Goal: Task Accomplishment & Management: Manage account settings

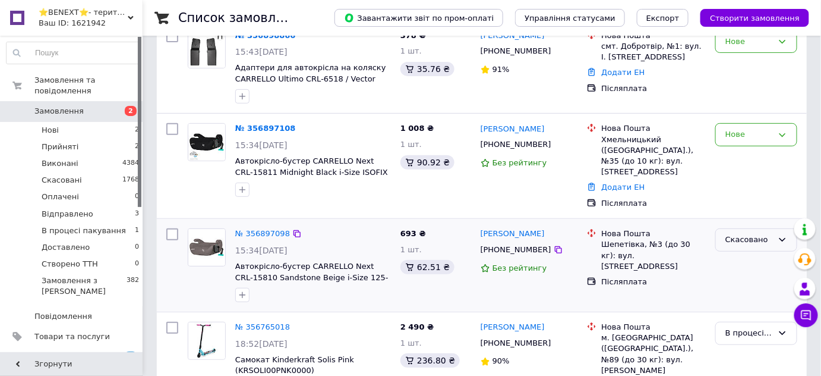
scroll to position [216, 0]
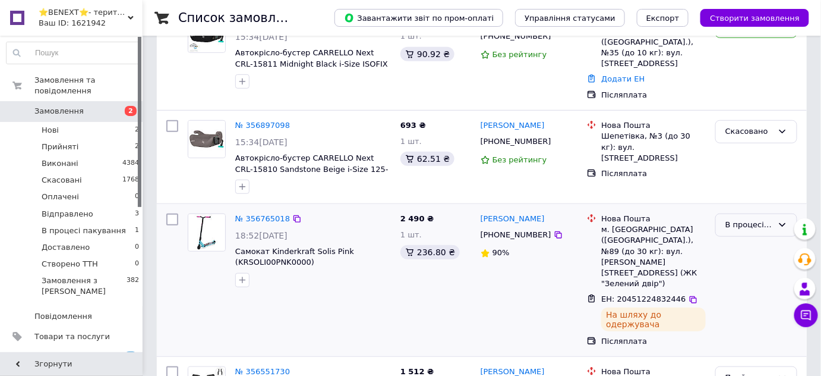
click at [748, 219] on div "В процесі пакування" at bounding box center [750, 225] width 48 height 12
click at [756, 274] on li "Відправлено" at bounding box center [756, 283] width 81 height 22
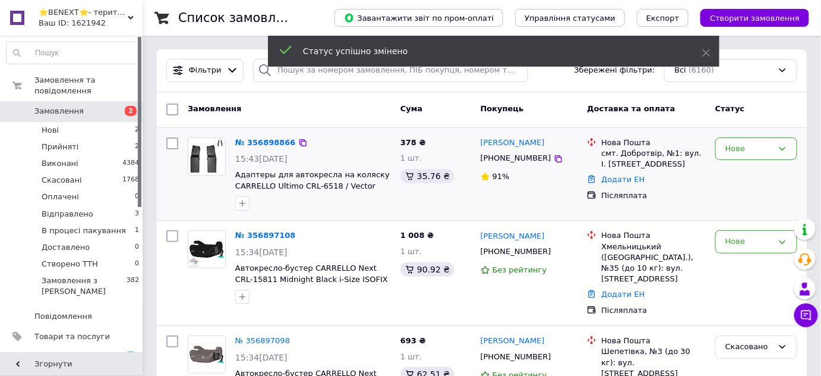
scroll to position [0, 0]
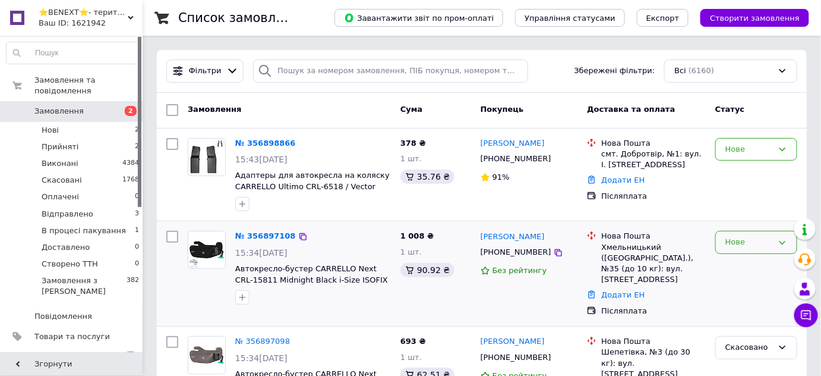
click at [743, 250] on div "Нове" at bounding box center [756, 242] width 82 height 23
click at [743, 266] on li "Прийнято" at bounding box center [756, 267] width 81 height 22
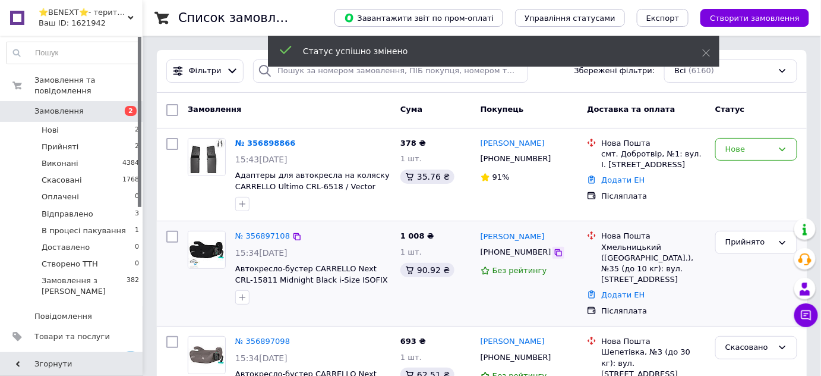
click at [554, 252] on icon at bounding box center [559, 253] width 10 height 10
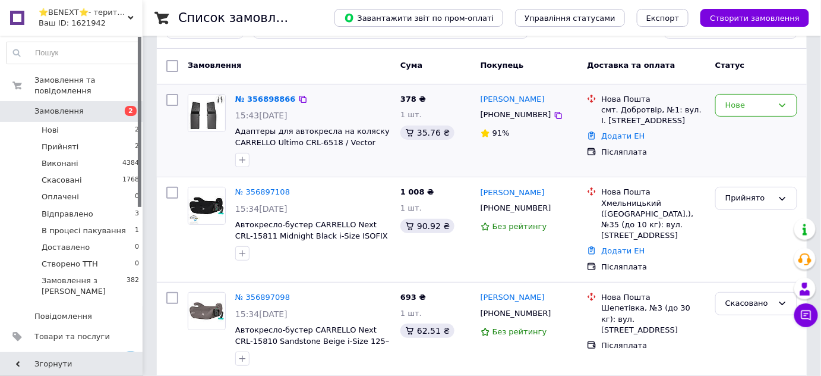
scroll to position [108, 0]
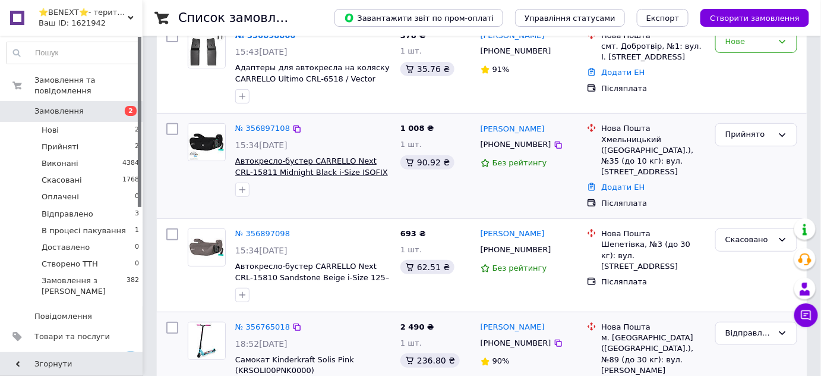
click at [297, 168] on span "Автокресло-бустер CARRELLO Next CRL-15811 Midnight Black i-Size ISOFIX 125–150 …" at bounding box center [312, 171] width 154 height 31
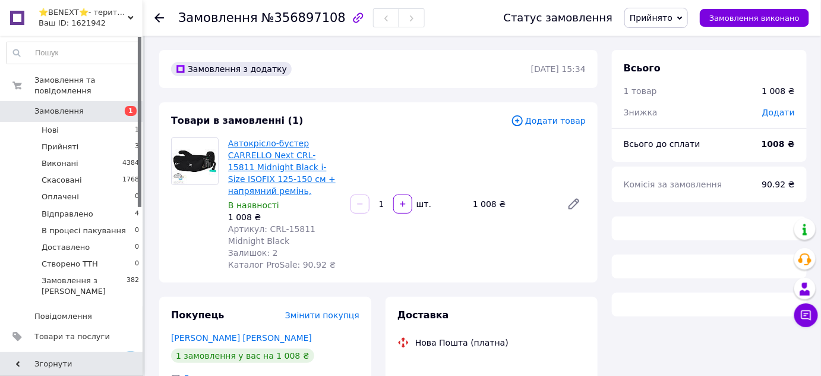
click at [285, 147] on link "Автокрісло-бустер CARRELLO Next CRL-15811 Midnight Black i-Size ISOFIX 125-150 …" at bounding box center [282, 166] width 108 height 57
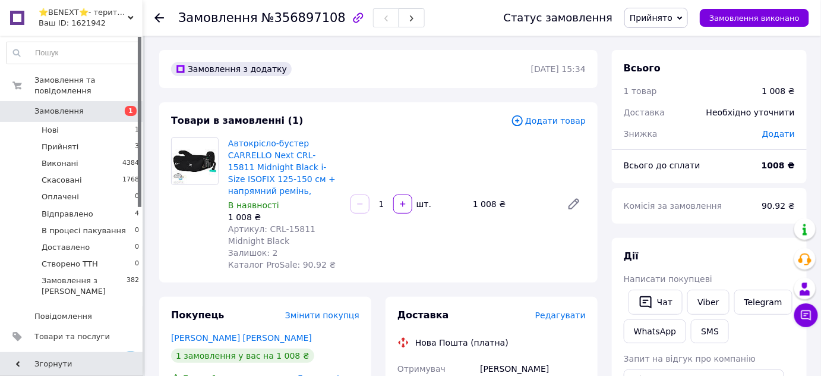
click at [154, 18] on icon at bounding box center [159, 18] width 10 height 10
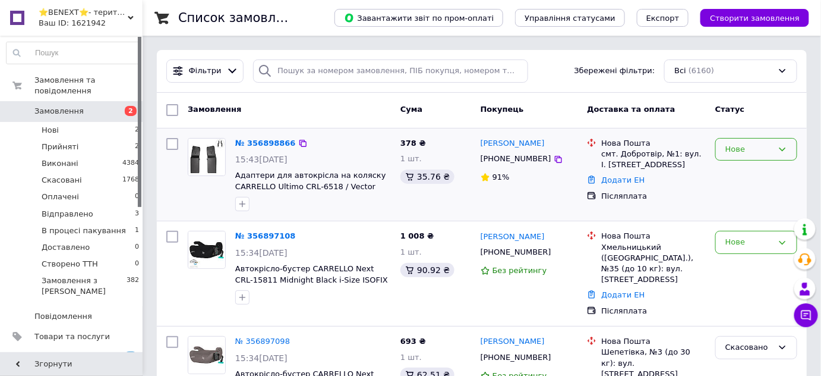
click at [734, 149] on div "Нове" at bounding box center [750, 149] width 48 height 12
click at [747, 171] on li "Прийнято" at bounding box center [756, 174] width 81 height 22
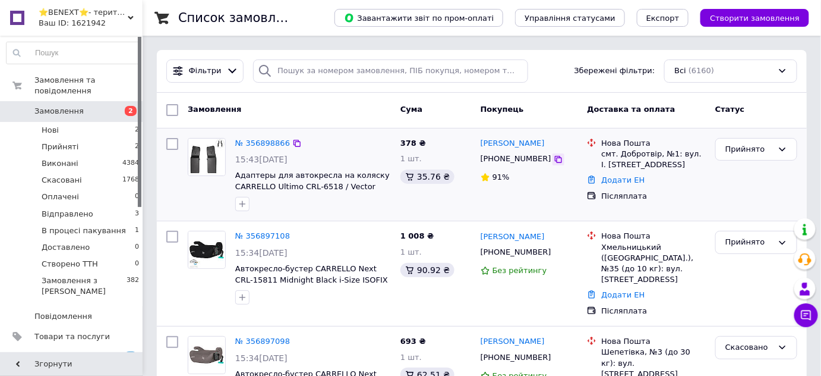
click at [554, 159] on icon at bounding box center [559, 159] width 10 height 10
click at [321, 172] on span "Адаптеры для автокресла на коляску CARRELLO Ultimo CRL-6518 / Vector CRL-6550" at bounding box center [312, 186] width 154 height 31
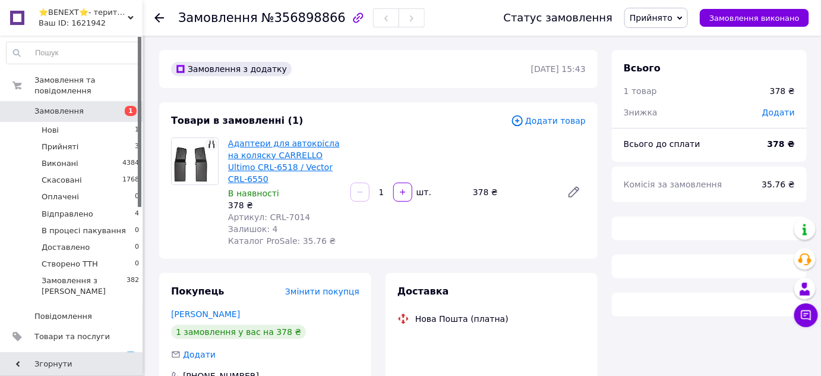
click at [316, 151] on link "Адаптери для автокрісла на коляску CARRELLO Ultimo CRL-6518 / Vector CRL-6550" at bounding box center [284, 160] width 112 height 45
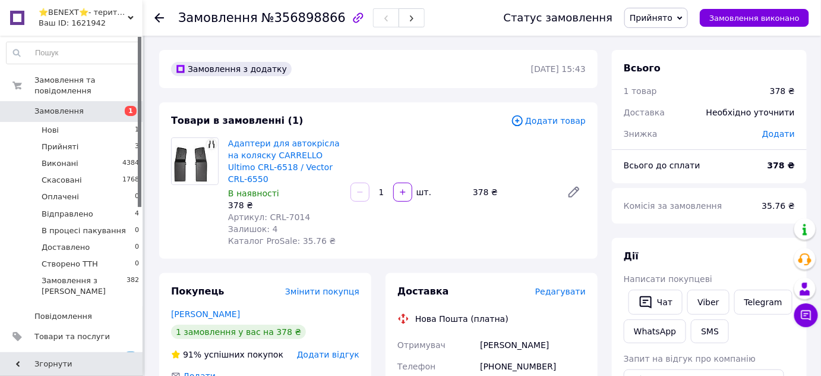
click at [155, 18] on icon at bounding box center [159, 18] width 10 height 10
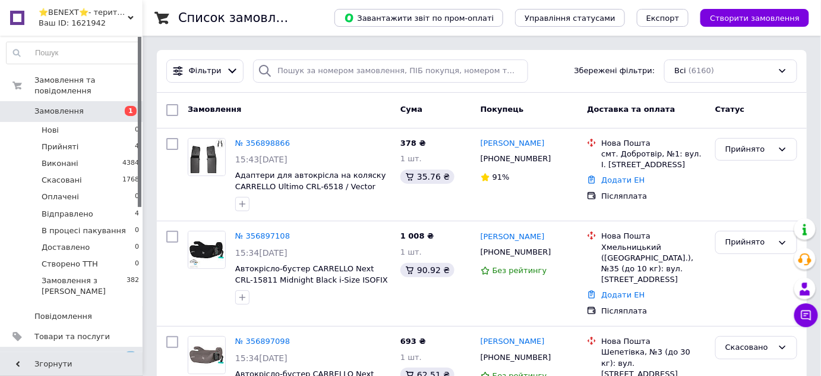
click at [87, 346] on link "[DEMOGRAPHIC_DATA] 1 0" at bounding box center [73, 356] width 146 height 20
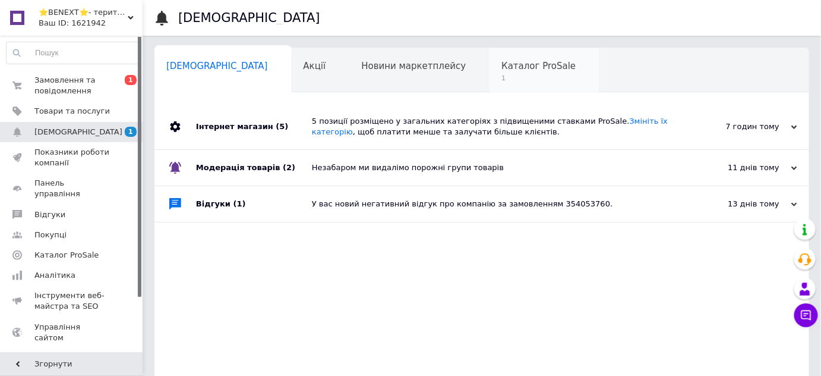
click at [490, 72] on div "Каталог ProSale 1" at bounding box center [545, 70] width 110 height 45
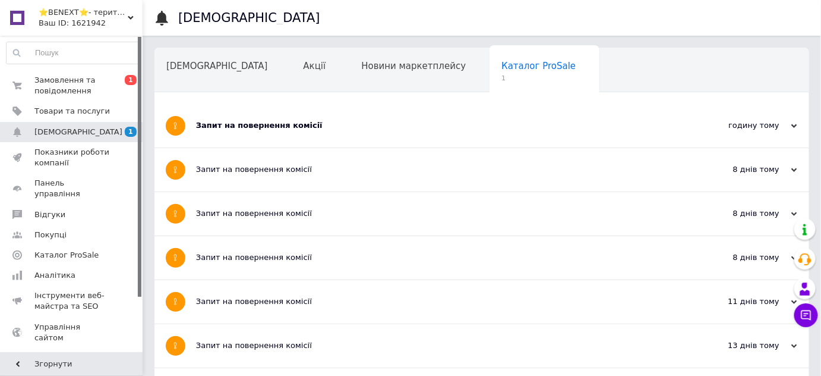
click at [286, 118] on div "Запит на повернення комісії" at bounding box center [437, 125] width 483 height 43
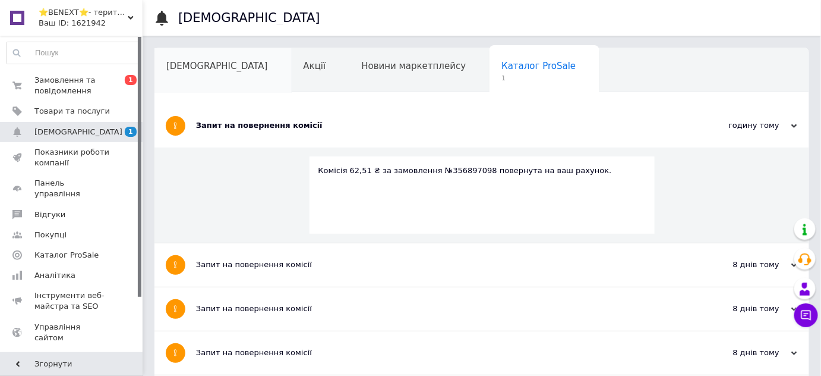
click at [207, 65] on span "[DEMOGRAPHIC_DATA]" at bounding box center [217, 66] width 102 height 11
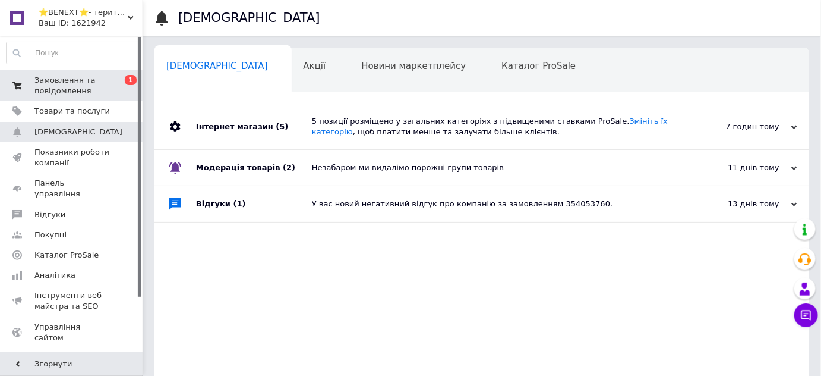
click at [45, 83] on span "Замовлення та повідомлення" at bounding box center [71, 85] width 75 height 21
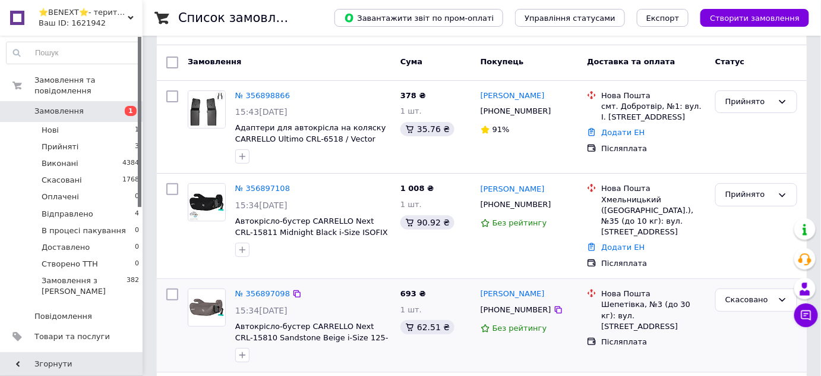
scroll to position [108, 0]
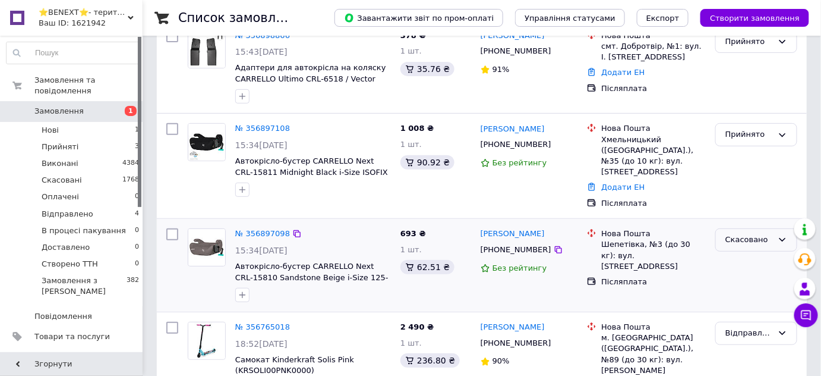
click at [742, 234] on div "Скасовано" at bounding box center [750, 240] width 48 height 12
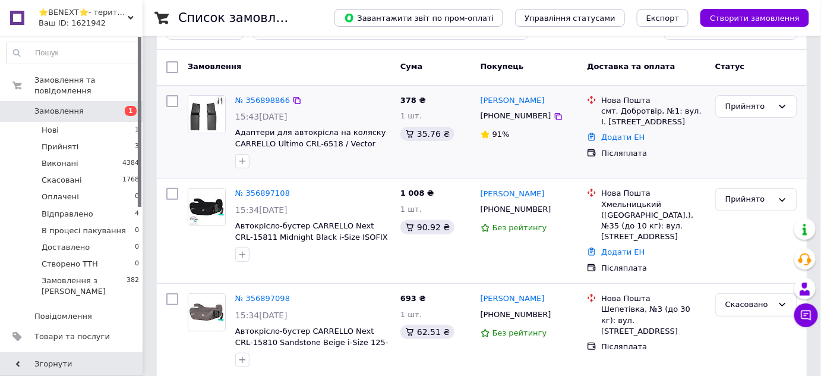
scroll to position [0, 0]
